Goal: Submit feedback/report problem: Submit feedback/report problem

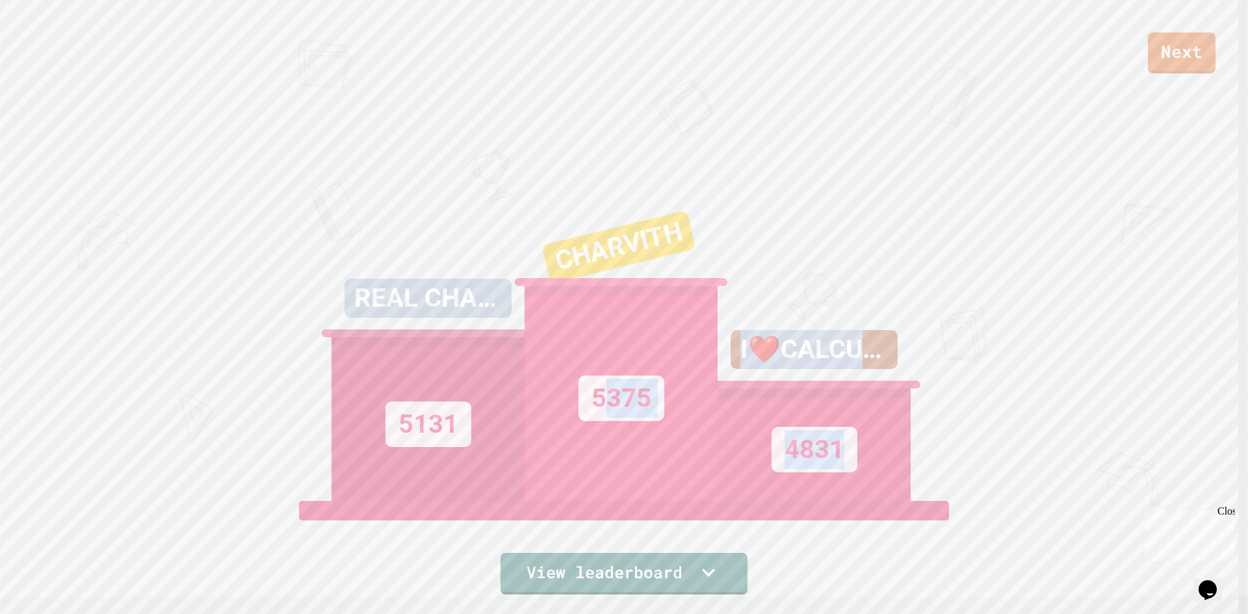
drag, startPoint x: 605, startPoint y: 416, endPoint x: 1248, endPoint y: 454, distance: 644.2
drag, startPoint x: 1248, startPoint y: 454, endPoint x: 1168, endPoint y: 7, distance: 454.4
click at [1014, 315] on div "Next REAL CHARVITH 5131 CHARVITH 5375 I❤️CALCULATORS 4831 View leaderboard" at bounding box center [624, 307] width 1248 height 614
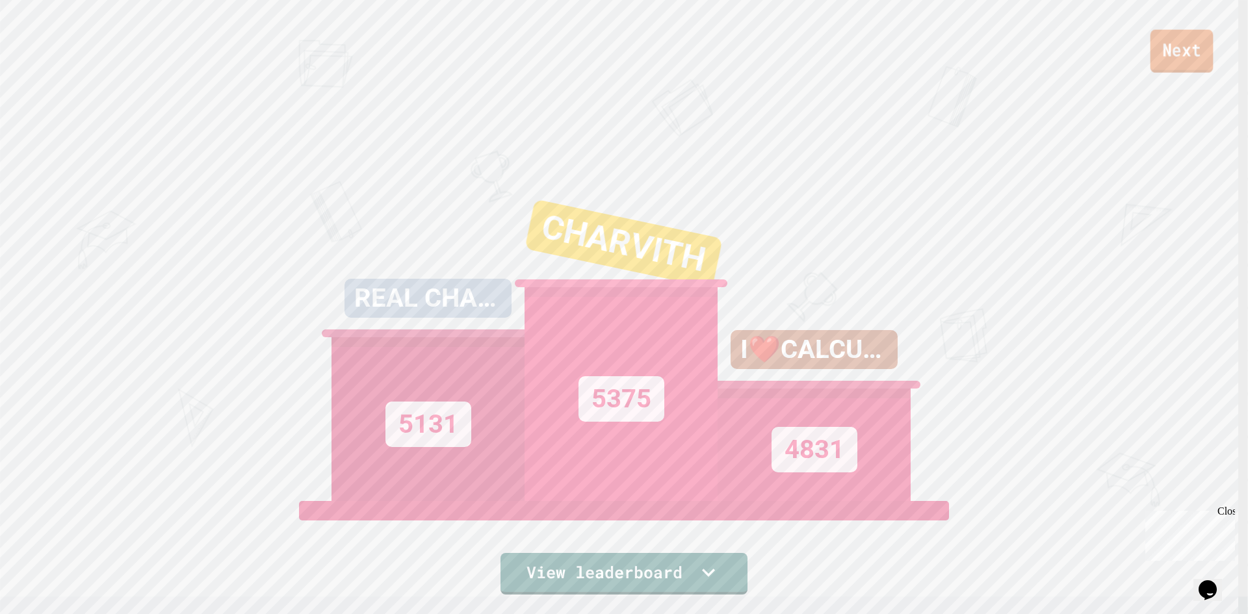
click at [1165, 46] on link "Next" at bounding box center [1182, 51] width 63 height 43
drag, startPoint x: 551, startPoint y: 341, endPoint x: 612, endPoint y: 574, distance: 240.8
click at [612, 574] on link "New View report" at bounding box center [624, 571] width 186 height 45
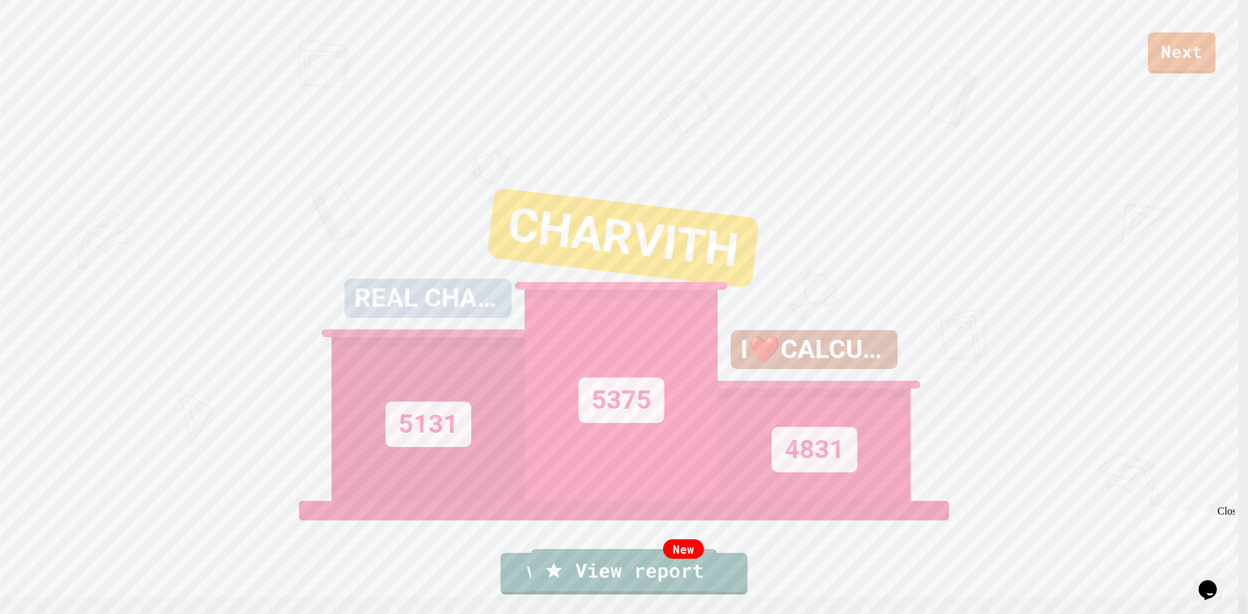
scroll to position [51, 0]
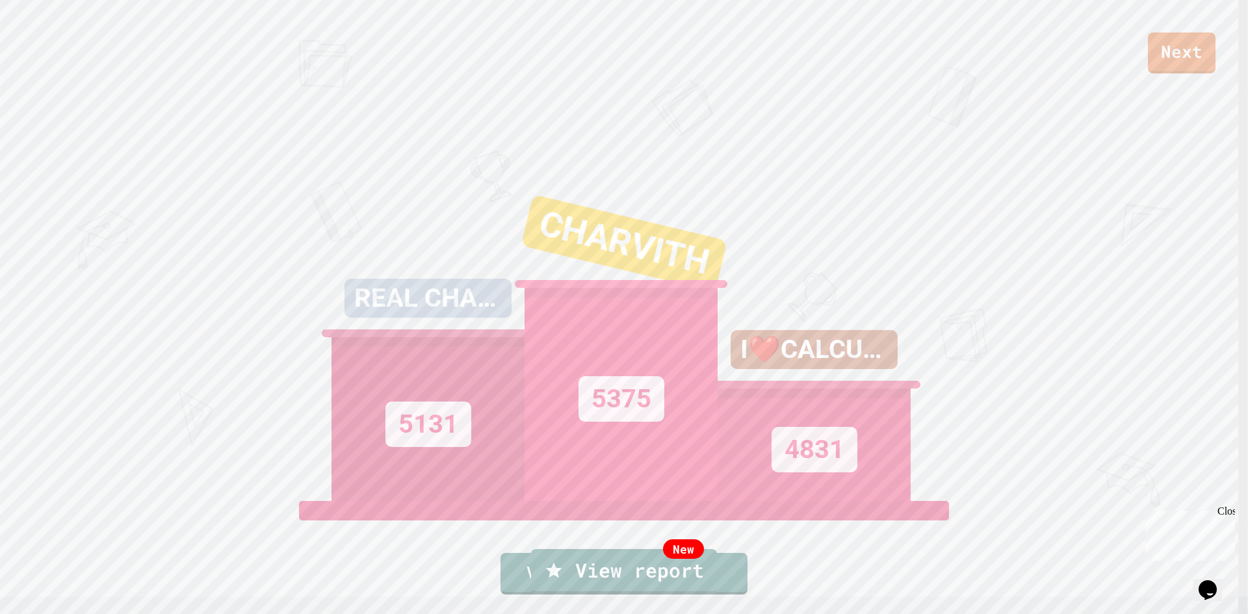
type textarea "**********"
